Goal: Complete application form

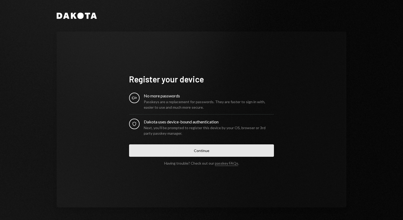
click at [177, 152] on button "Continue" at bounding box center [201, 150] width 145 height 12
click at [176, 153] on button "Continue" at bounding box center [201, 150] width 145 height 12
